Goal: Check status: Check status

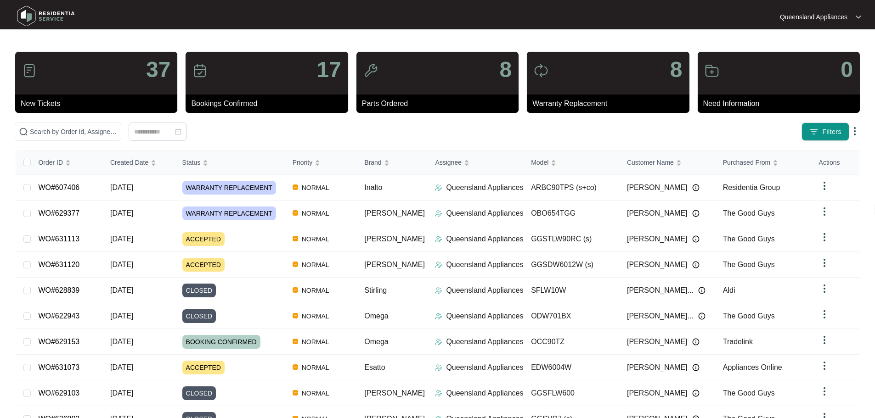
click at [121, 126] on span at bounding box center [68, 132] width 107 height 18
paste input "629455"
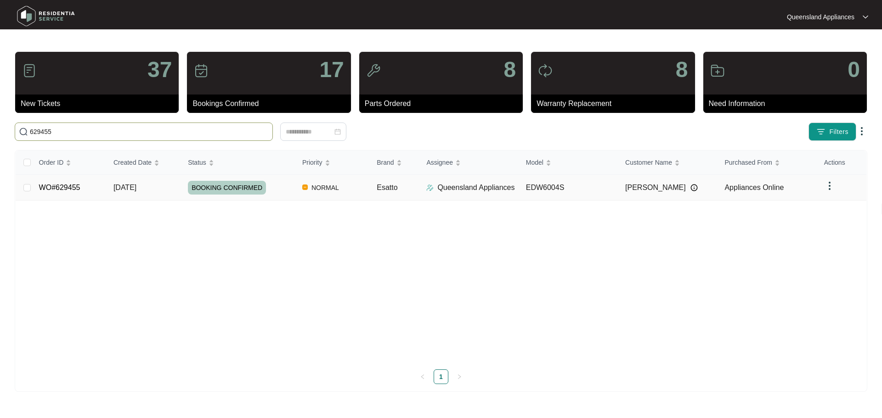
type input "629455"
click at [406, 190] on td "Esatto" at bounding box center [394, 188] width 50 height 26
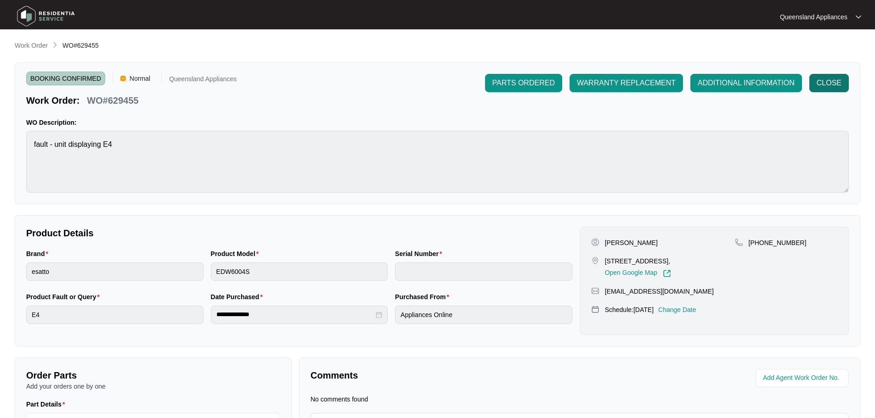
click at [833, 79] on span "CLOSE" at bounding box center [829, 83] width 25 height 11
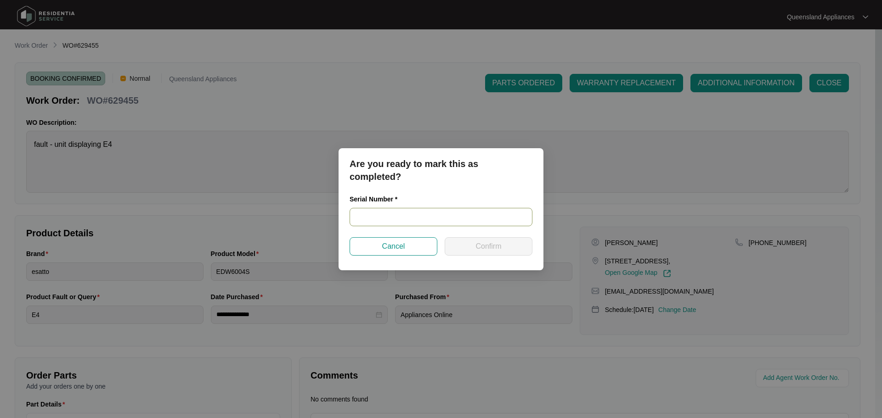
drag, startPoint x: 405, startPoint y: 228, endPoint x: 367, endPoint y: 214, distance: 40.5
click at [367, 214] on input "text" at bounding box center [441, 217] width 183 height 18
paste input "629455"
click at [447, 216] on input "629455" at bounding box center [441, 217] width 183 height 18
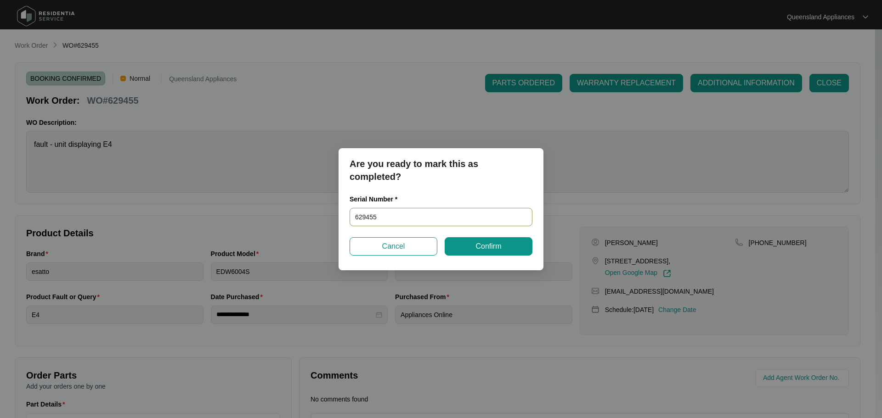
paste input "25030269050100046"
type input "25030269050100046"
click at [485, 247] on span "Confirm" at bounding box center [488, 246] width 26 height 11
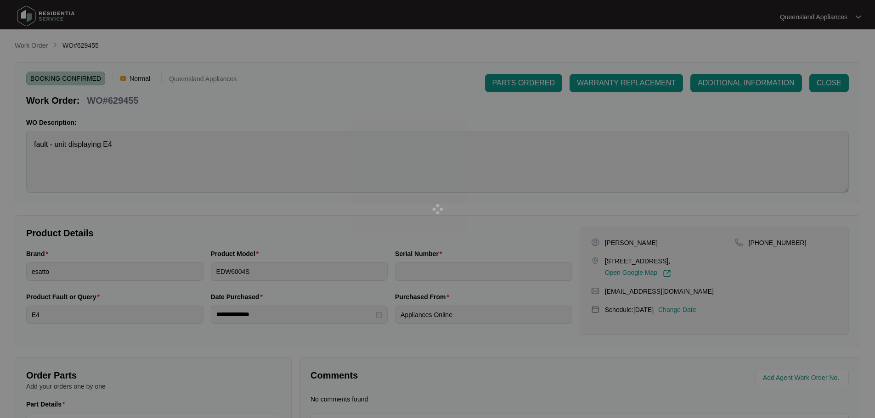
type input "25030269050100046"
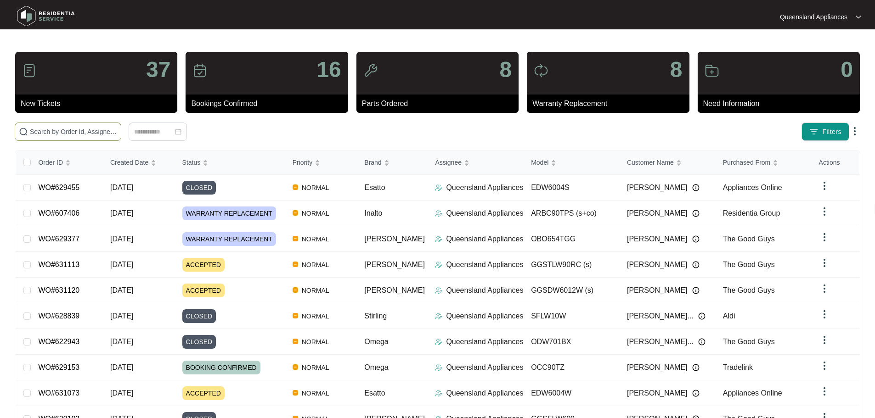
click at [117, 135] on input "text" at bounding box center [73, 132] width 87 height 10
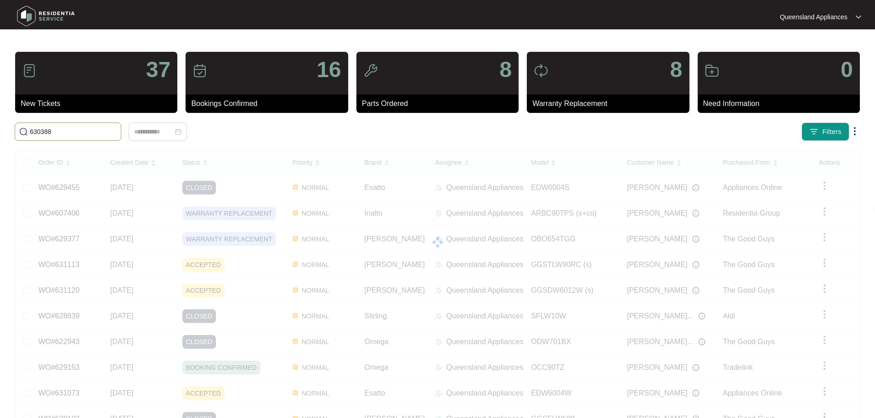
type input "630388"
click at [87, 135] on input "630388" at bounding box center [73, 132] width 87 height 10
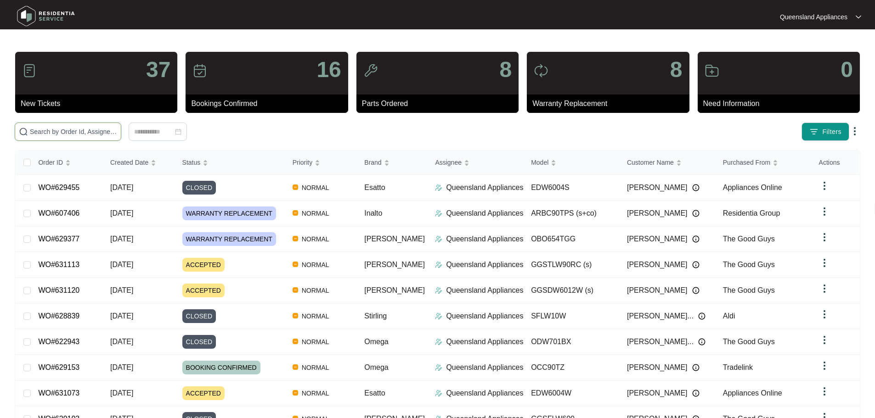
click at [117, 130] on input "text" at bounding box center [73, 132] width 87 height 10
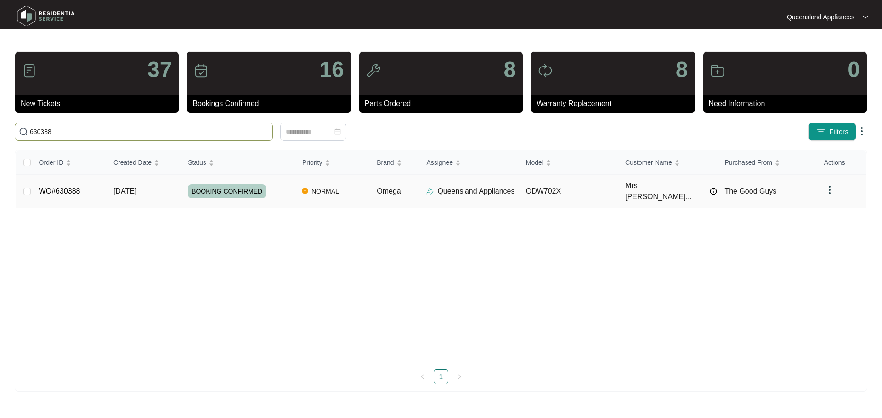
type input "630388"
click at [268, 187] on div "BOOKING CONFIRMED" at bounding box center [241, 192] width 107 height 14
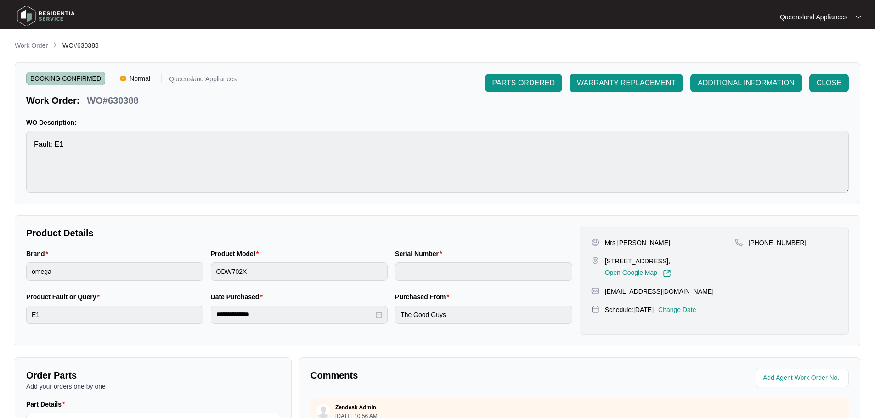
click at [805, 85] on div "ADDITIONAL INFORMATION" at bounding box center [746, 83] width 119 height 18
click at [815, 89] on button "CLOSE" at bounding box center [828, 83] width 39 height 18
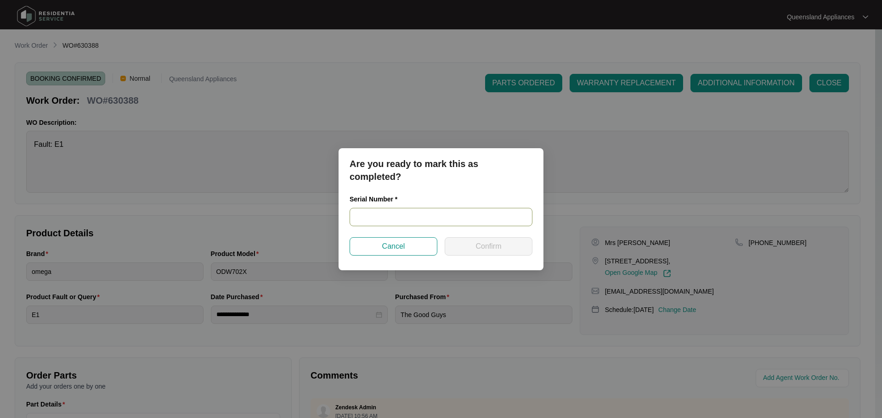
click at [426, 220] on input "text" at bounding box center [441, 217] width 183 height 18
paste input "22101511050B00131"
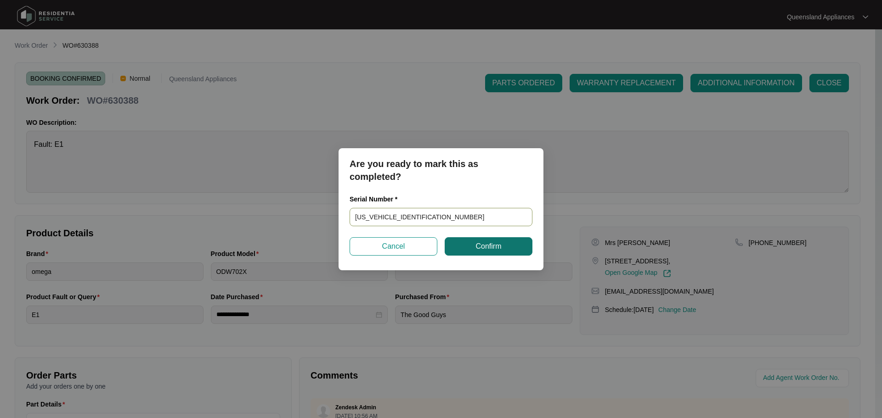
type input "22101511050B00131"
click at [459, 246] on button "Confirm" at bounding box center [489, 246] width 88 height 18
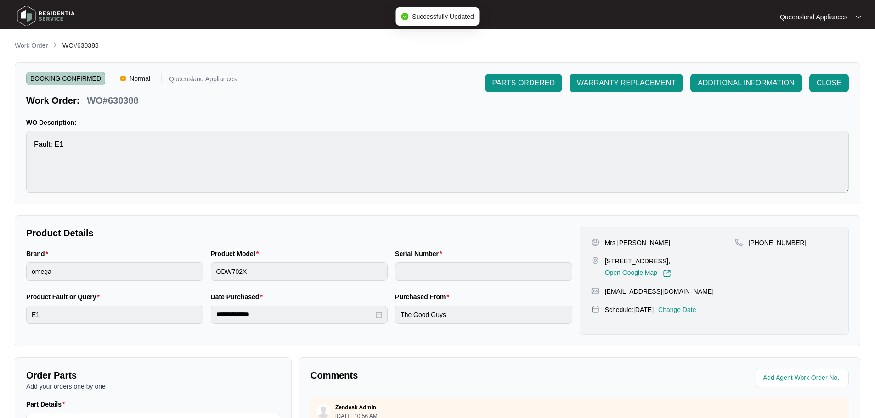
type input "22101511050B00131"
